Goal: Task Accomplishment & Management: Use online tool/utility

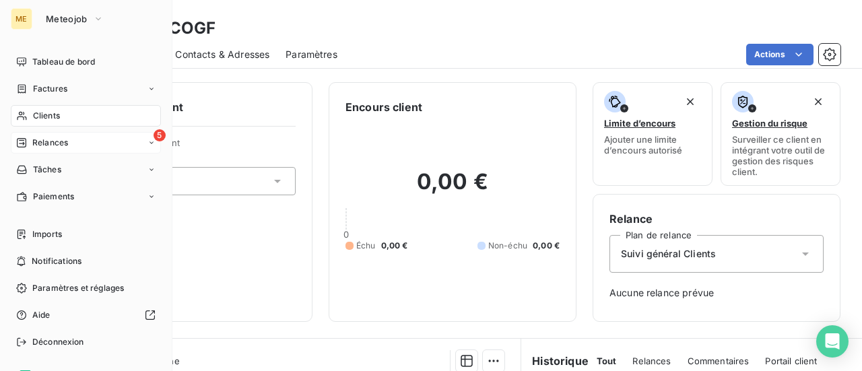
click at [47, 141] on span "Relances" at bounding box center [50, 143] width 36 height 12
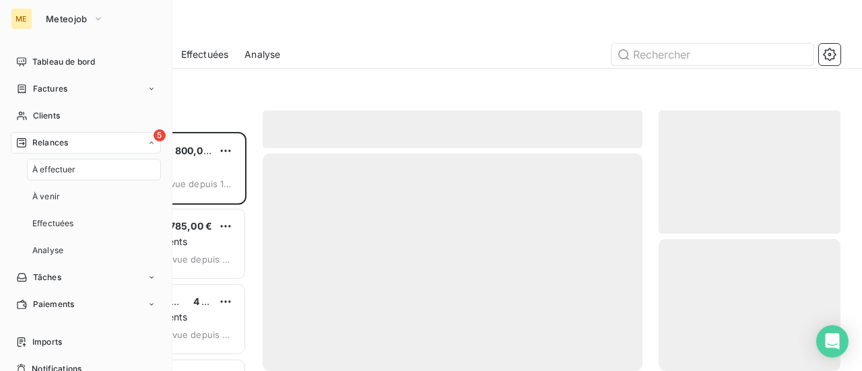
scroll to position [229, 171]
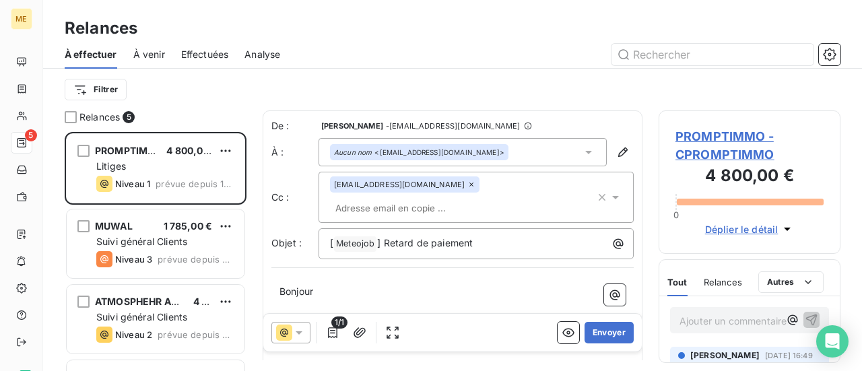
click at [722, 137] on span "PROMPTIMMO - CPROMPTIMMO" at bounding box center [750, 145] width 148 height 36
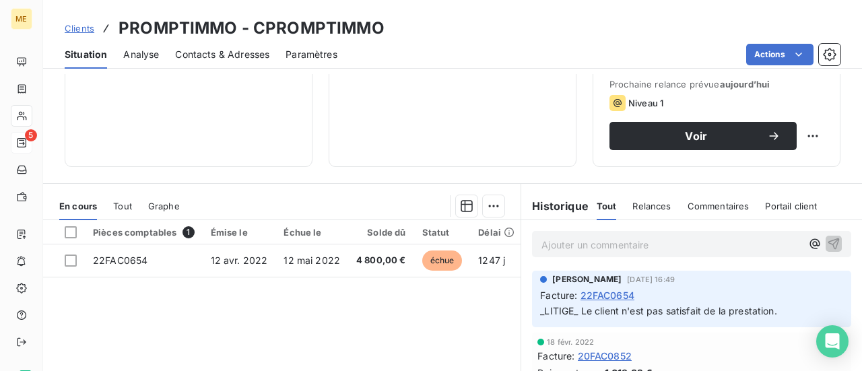
click at [598, 243] on p "Ajouter un commentaire ﻿" at bounding box center [672, 244] width 260 height 17
click at [827, 244] on icon "button" at bounding box center [833, 242] width 13 height 13
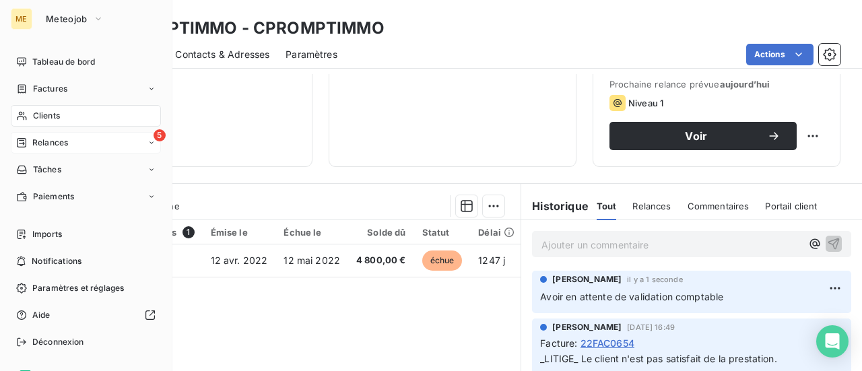
click at [86, 142] on div "5 Relances" at bounding box center [86, 143] width 150 height 22
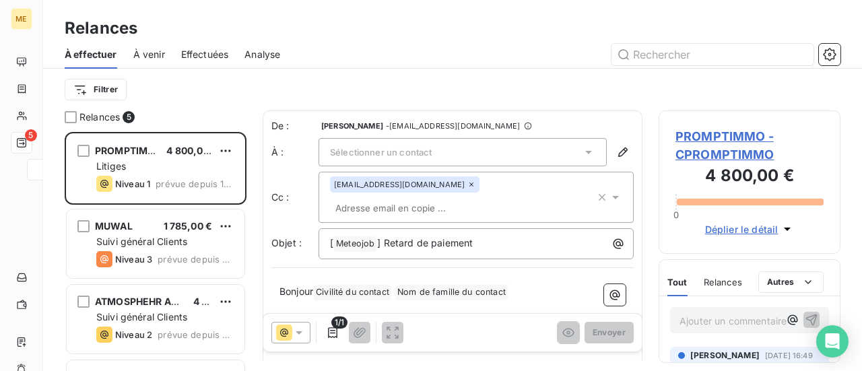
scroll to position [229, 171]
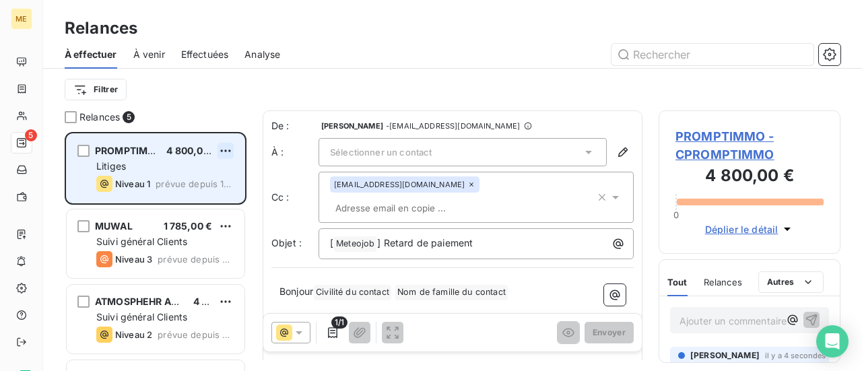
click at [229, 151] on html "ME 5 Relances À effectuer À venir Effectuées Analyse Filtrer Relances 5 PROMPTI…" at bounding box center [431, 185] width 862 height 371
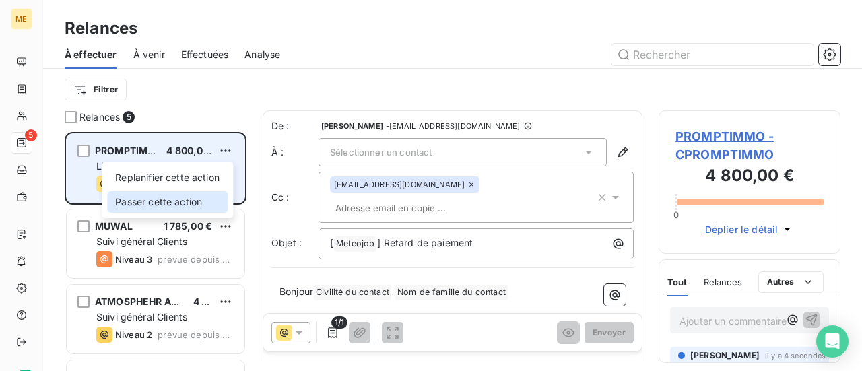
click at [200, 202] on div "Passer cette action" at bounding box center [167, 202] width 121 height 22
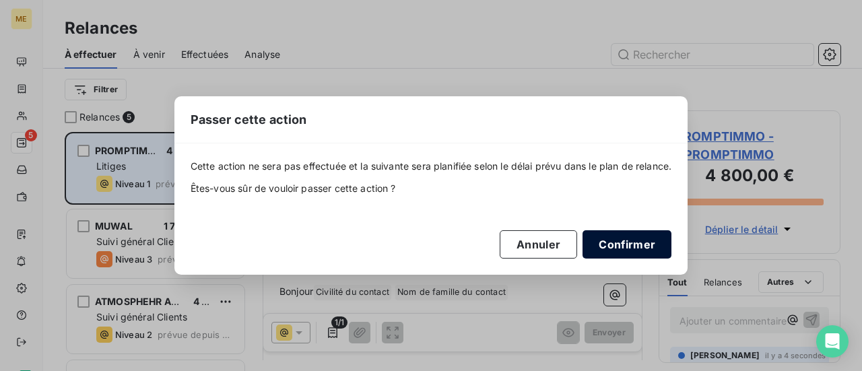
click at [635, 243] on button "Confirmer" at bounding box center [627, 244] width 89 height 28
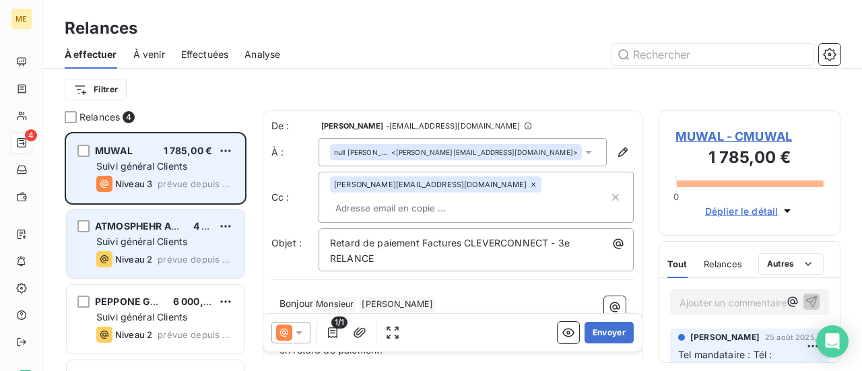
click at [205, 260] on span "prévue depuis 2 jours" at bounding box center [196, 259] width 76 height 11
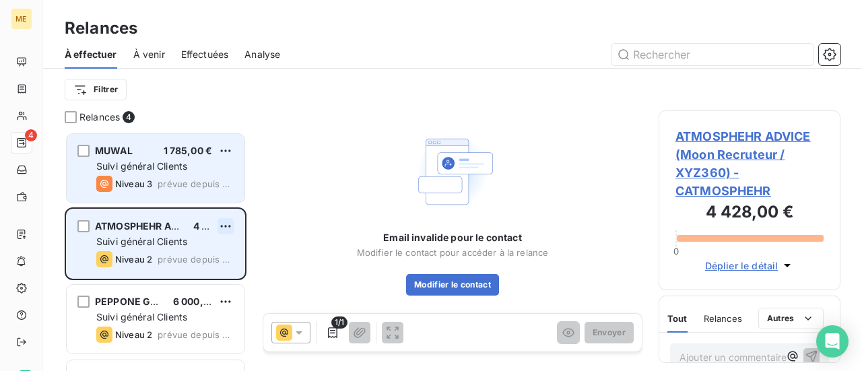
click at [223, 227] on html "ME 4 Relances À effectuer À venir Effectuées Analyse Filtrer Relances 4 MUWAL 1…" at bounding box center [431, 185] width 862 height 371
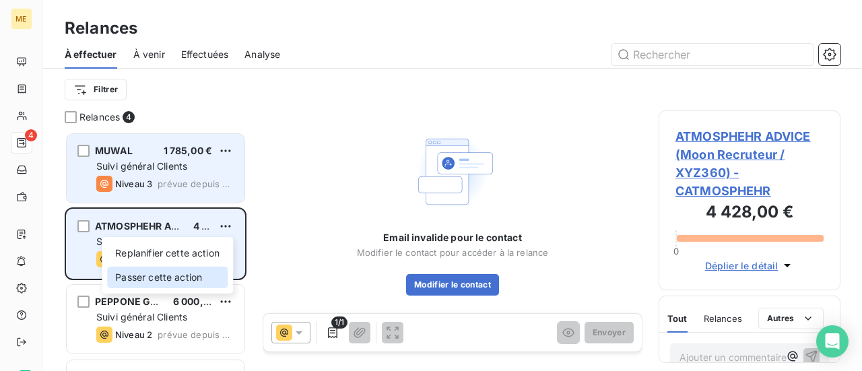
click at [208, 279] on div "Passer cette action" at bounding box center [167, 278] width 121 height 22
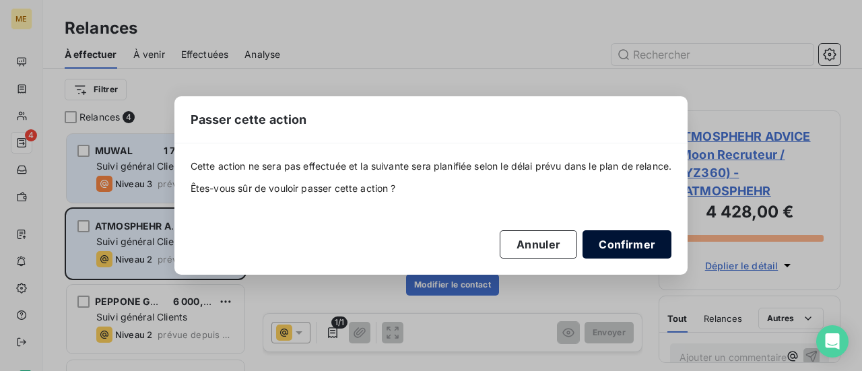
click at [636, 244] on button "Confirmer" at bounding box center [627, 244] width 89 height 28
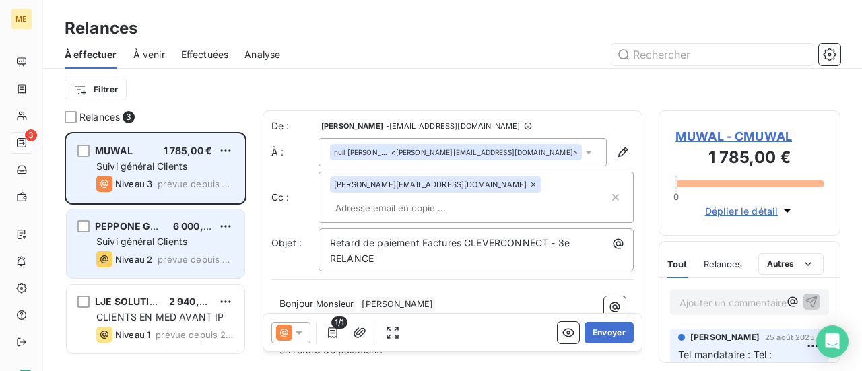
click at [217, 228] on div "PEPPONE GROUPE 6 000,00 €" at bounding box center [164, 226] width 137 height 12
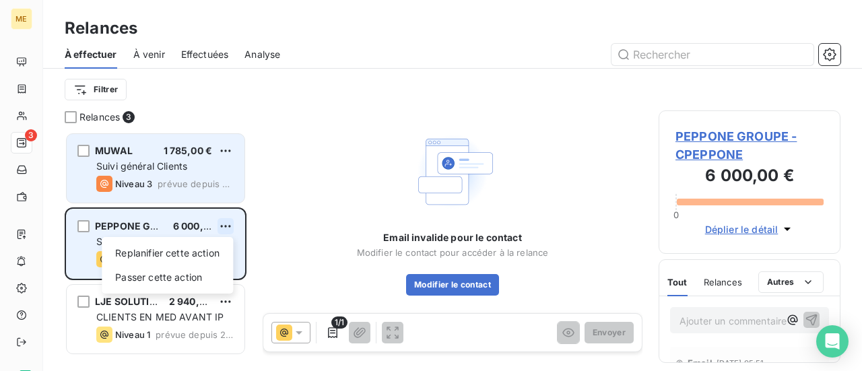
click at [222, 228] on html "ME 3 Relances À effectuer À venir Effectuées Analyse Filtrer Relances 3 MUWAL 1…" at bounding box center [431, 185] width 862 height 371
click at [201, 275] on div "Passer cette action" at bounding box center [167, 278] width 121 height 22
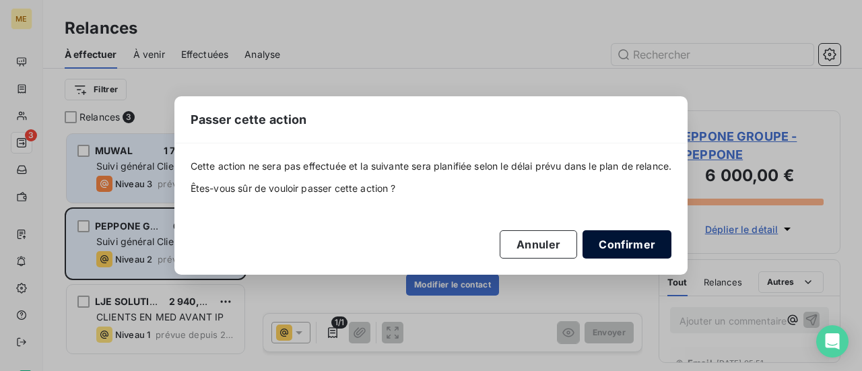
click at [623, 245] on button "Confirmer" at bounding box center [627, 244] width 89 height 28
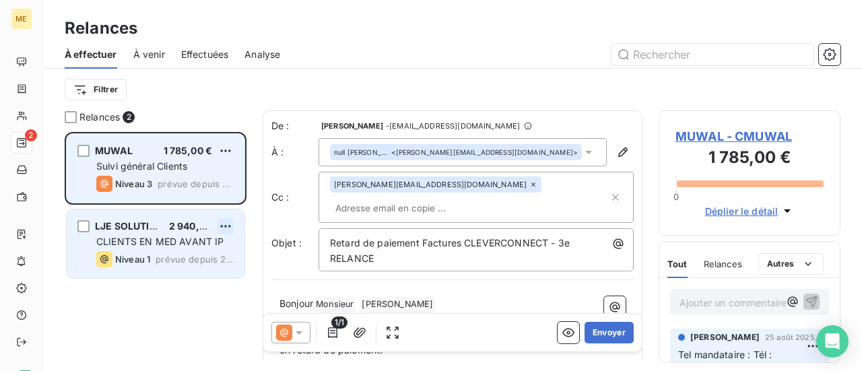
click at [229, 227] on html "ME 2 Relances À effectuer À venir Effectuées Analyse Filtrer Relances 2 MUWAL 1…" at bounding box center [431, 185] width 862 height 371
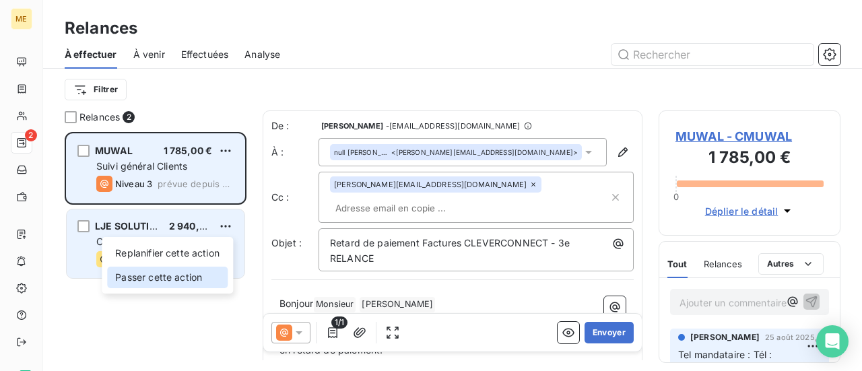
click at [197, 281] on div "Passer cette action" at bounding box center [167, 278] width 121 height 22
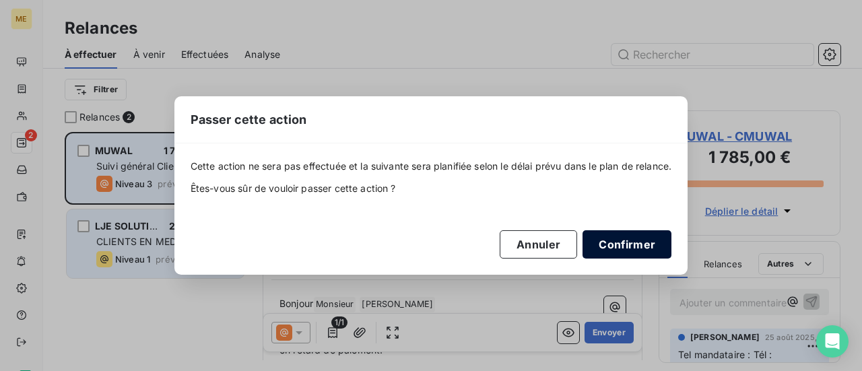
click at [632, 251] on button "Confirmer" at bounding box center [627, 244] width 89 height 28
